Goal: Check status

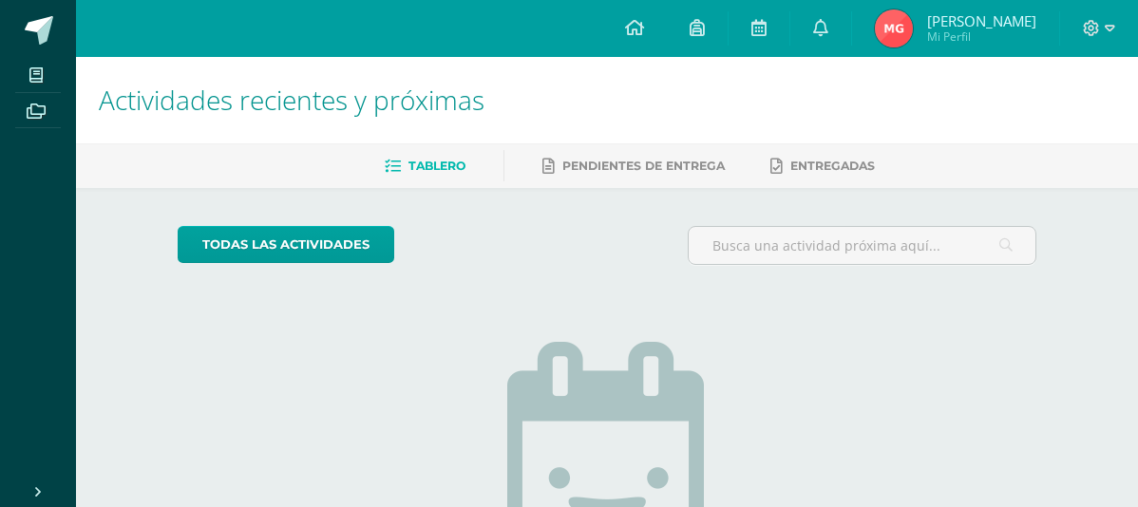
click at [960, 31] on span "Mi Perfil" at bounding box center [981, 36] width 109 height 16
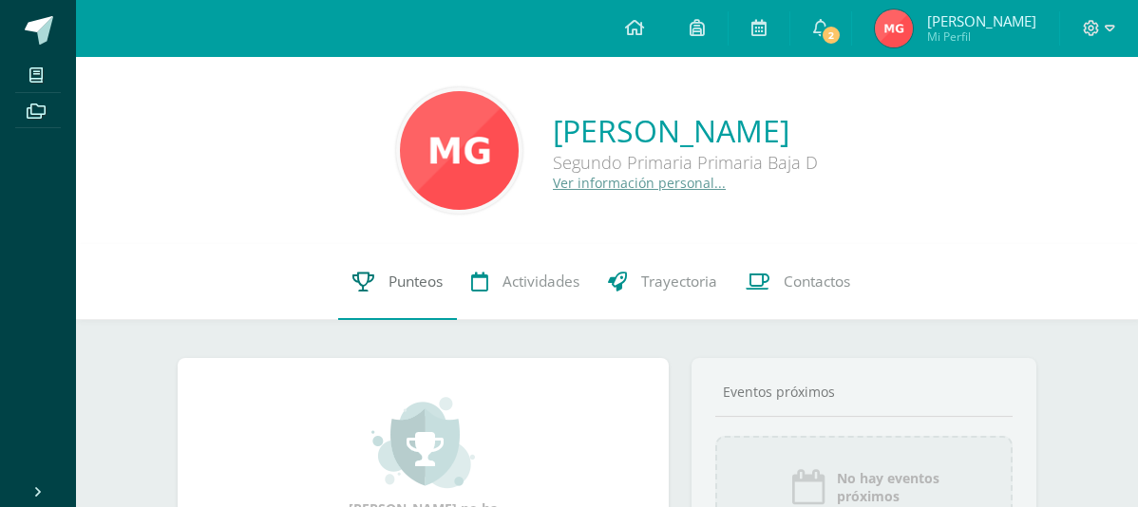
click at [429, 271] on link "Punteos" at bounding box center [397, 282] width 119 height 76
